Goal: Information Seeking & Learning: Check status

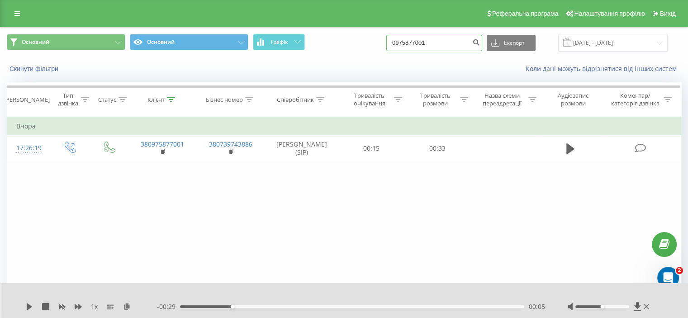
drag, startPoint x: 448, startPoint y: 44, endPoint x: 399, endPoint y: 49, distance: 49.1
click at [399, 49] on input "0975877001" at bounding box center [434, 43] width 96 height 16
paste input "0662933837"
type input "0662933837"
click at [623, 41] on input "22.06.2025 - 22.09.2025" at bounding box center [612, 43] width 109 height 18
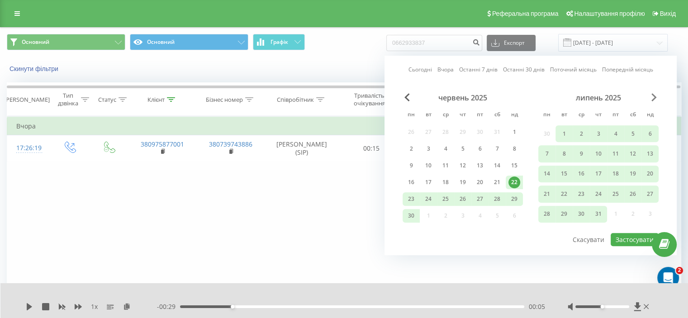
click at [655, 96] on span "Next Month" at bounding box center [653, 97] width 5 height 8
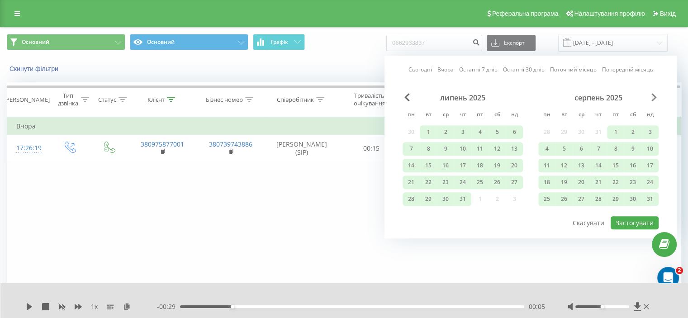
click at [655, 96] on span "Next Month" at bounding box center [653, 97] width 5 height 8
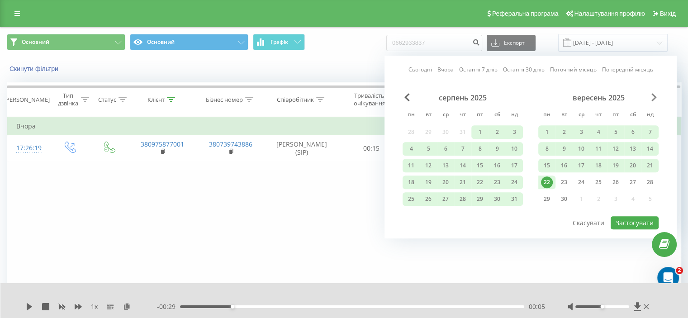
click at [655, 96] on span "Next Month" at bounding box center [653, 97] width 5 height 8
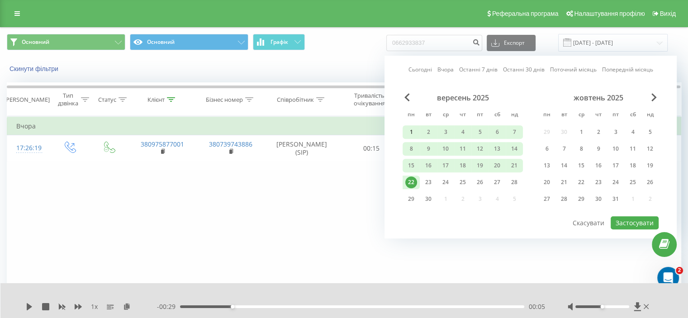
click at [415, 128] on div "1" at bounding box center [411, 132] width 12 height 12
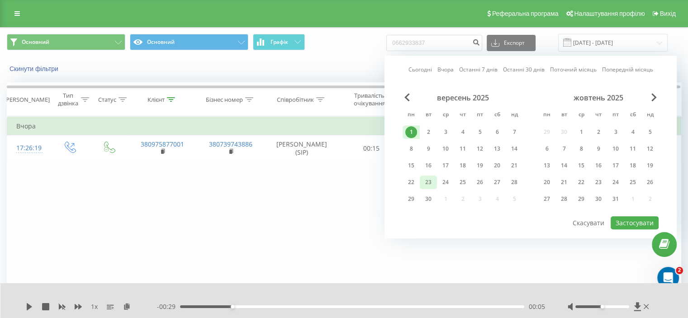
click at [431, 181] on div "23" at bounding box center [428, 182] width 12 height 12
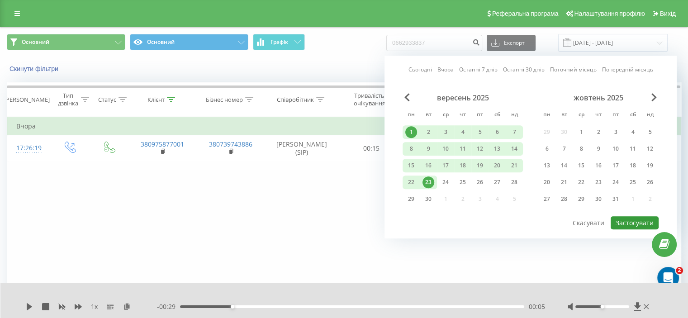
click at [628, 217] on button "Застосувати" at bounding box center [635, 222] width 48 height 13
type input "01.09.2025 - 23.09.2025"
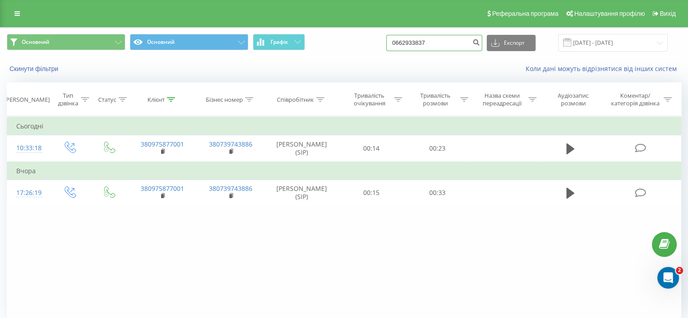
drag, startPoint x: 450, startPoint y: 43, endPoint x: 392, endPoint y: 54, distance: 59.3
click at [392, 54] on div "Основний Основний Графік 0662933837 Експорт .csv .xls .xlsx 01.09.2025 - 23.09.…" at bounding box center [343, 43] width 687 height 30
paste input "0662933837"
type input "0662933837"
click at [482, 46] on button "submit" at bounding box center [476, 43] width 12 height 16
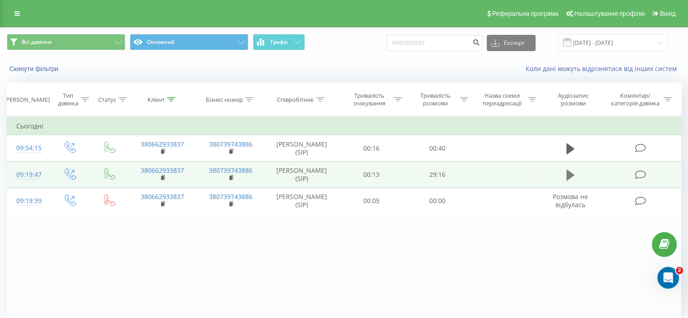
click at [570, 177] on icon at bounding box center [570, 175] width 8 height 11
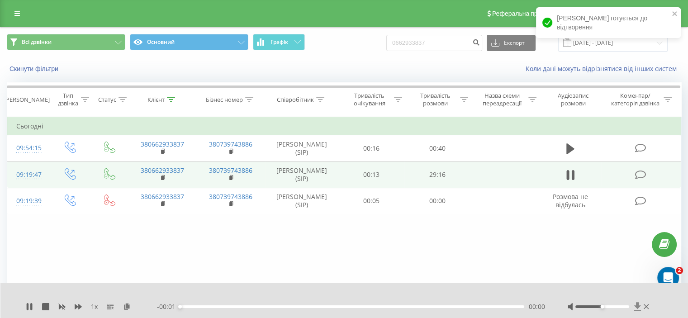
click at [635, 304] on icon at bounding box center [637, 306] width 7 height 9
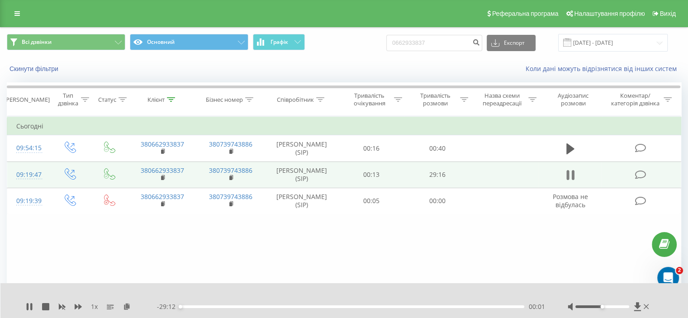
click at [575, 177] on button at bounding box center [570, 175] width 14 height 14
